Goal: Find specific page/section: Find specific page/section

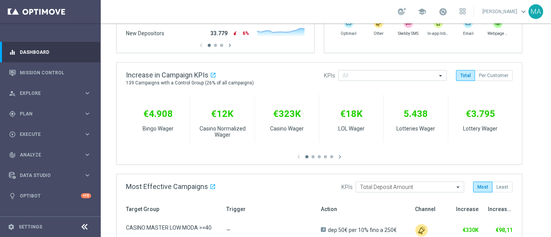
scroll to position [258, 0]
